Goal: Task Accomplishment & Management: Complete application form

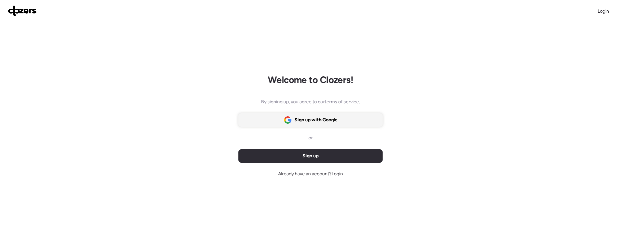
click at [356, 121] on div "Sign up with Google" at bounding box center [310, 119] width 144 height 13
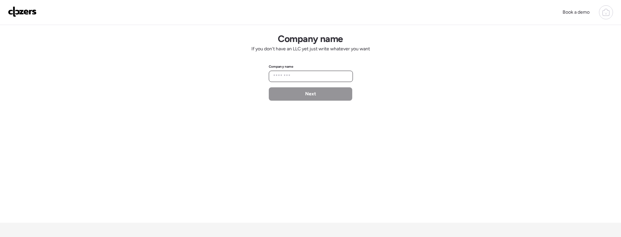
click at [306, 73] on input "text" at bounding box center [311, 76] width 78 height 9
type input "**********"
click at [311, 93] on span "Next" at bounding box center [310, 94] width 11 height 7
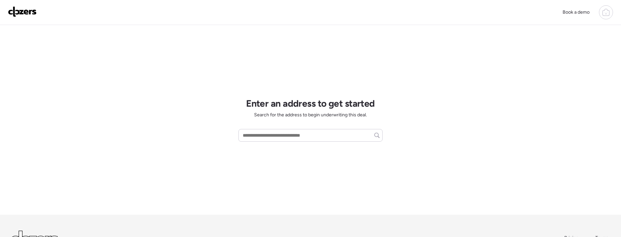
click at [607, 16] on div at bounding box center [606, 12] width 14 height 14
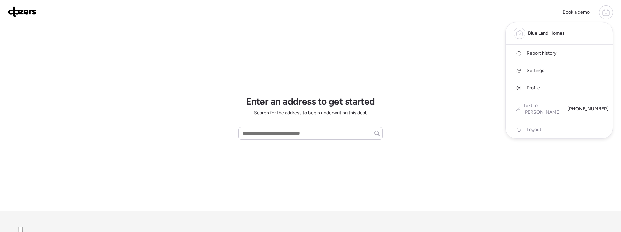
click at [537, 126] on span "Logout" at bounding box center [533, 129] width 15 height 7
